Goal: Information Seeking & Learning: Learn about a topic

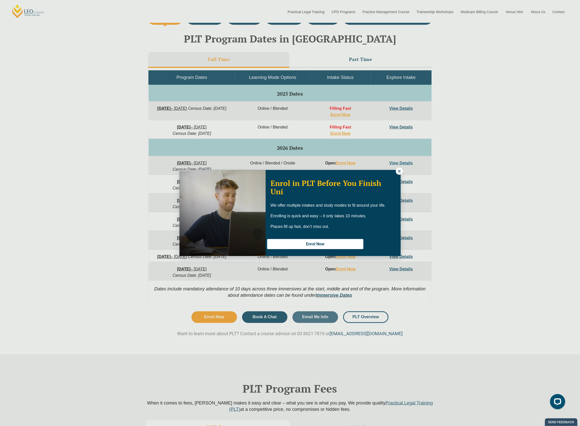
click at [400, 170] on icon at bounding box center [399, 171] width 3 height 3
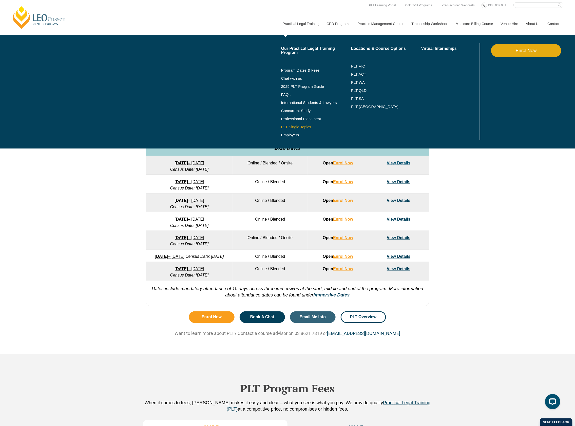
click at [303, 127] on link "PLT Single Topics" at bounding box center [316, 127] width 70 height 4
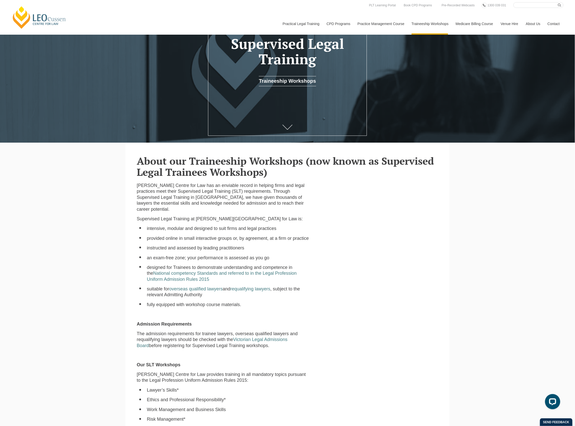
scroll to position [202, 0]
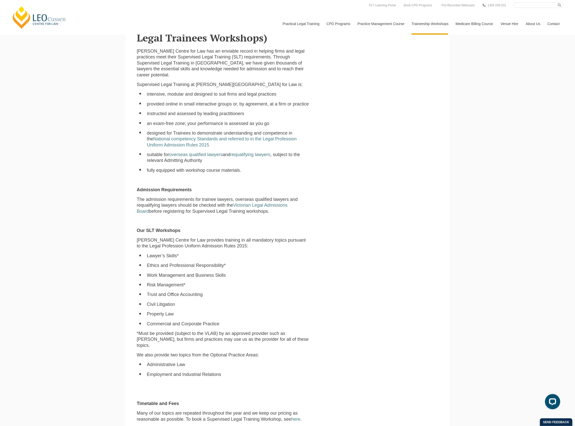
click at [160, 305] on li "Civil Litigation" at bounding box center [228, 305] width 163 height 6
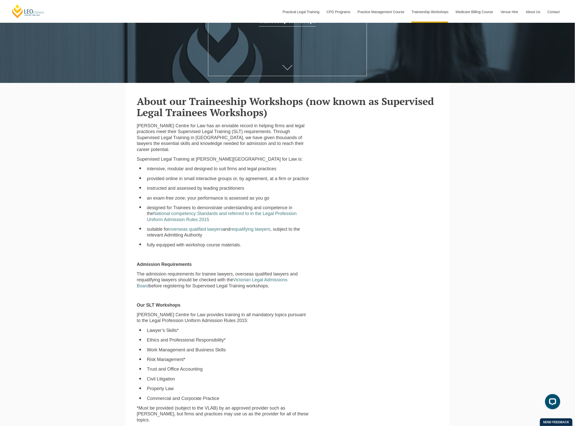
scroll to position [270, 0]
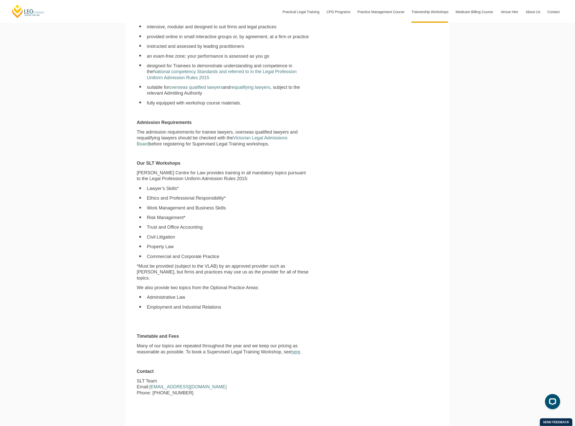
click at [297, 350] on link "here" at bounding box center [295, 352] width 9 height 5
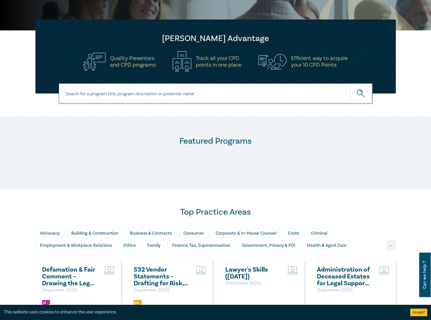
scroll to position [152, 0]
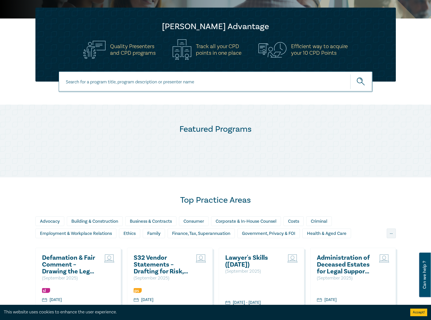
click at [207, 84] on input at bounding box center [216, 81] width 314 height 21
click at [117, 86] on input at bounding box center [216, 81] width 314 height 21
paste input "Work Management and Business Skills"
type input "Work Management and Business Skills"
click at [350, 74] on button "submit" at bounding box center [361, 81] width 22 height 15
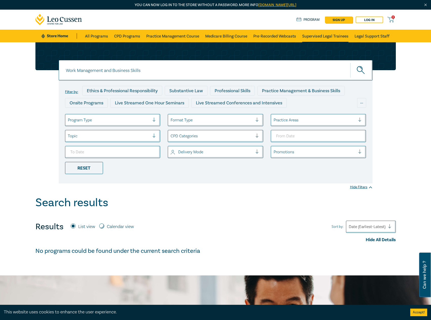
click at [335, 38] on link "Supervised Legal Trainees" at bounding box center [325, 36] width 46 height 13
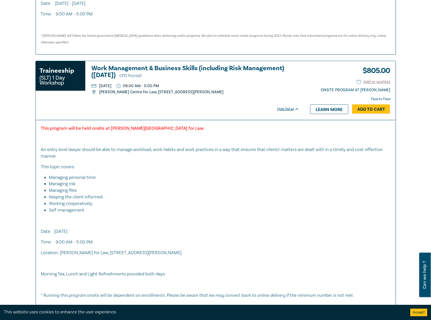
scroll to position [1190, 0]
